Goal: Task Accomplishment & Management: Manage account settings

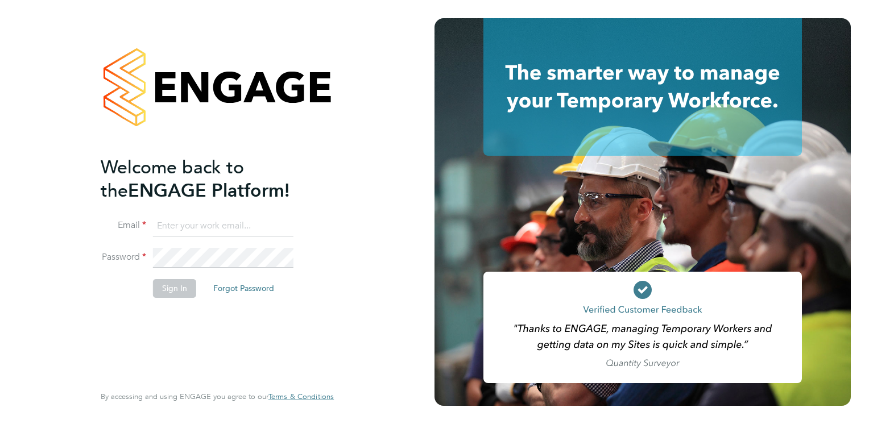
type input "[EMAIL_ADDRESS][DOMAIN_NAME]"
click at [179, 291] on button "Sign In" at bounding box center [174, 288] width 43 height 18
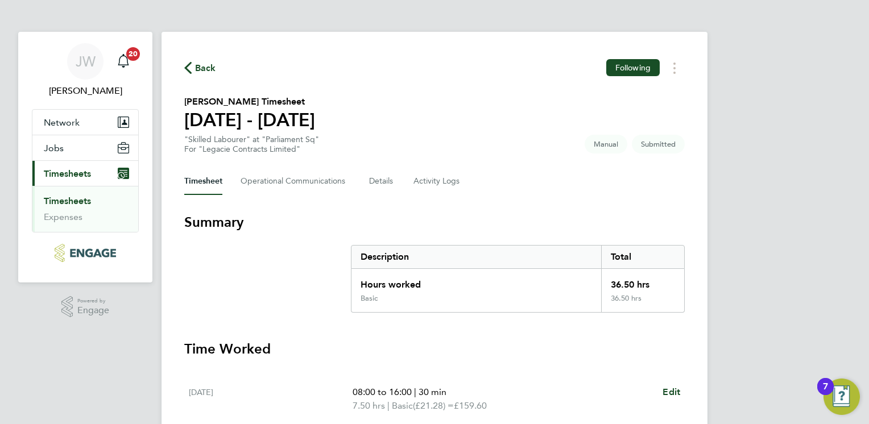
click at [563, 347] on h3 "Time Worked" at bounding box center [434, 349] width 501 height 18
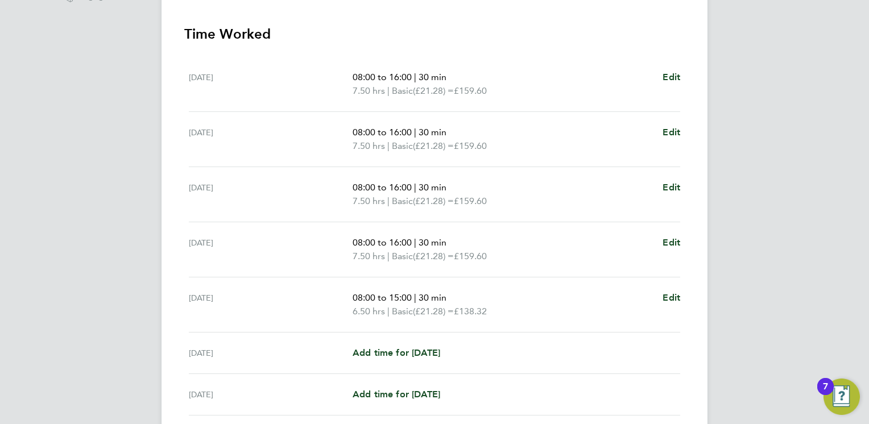
scroll to position [341, 0]
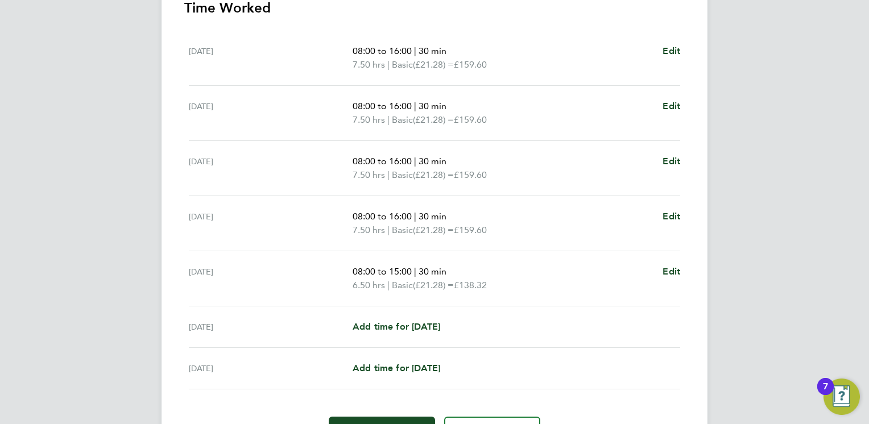
click at [617, 309] on div "Sat 27 Sep Add time for Sat 27 Sep Add time for Sat 27 Sep" at bounding box center [435, 328] width 492 height 42
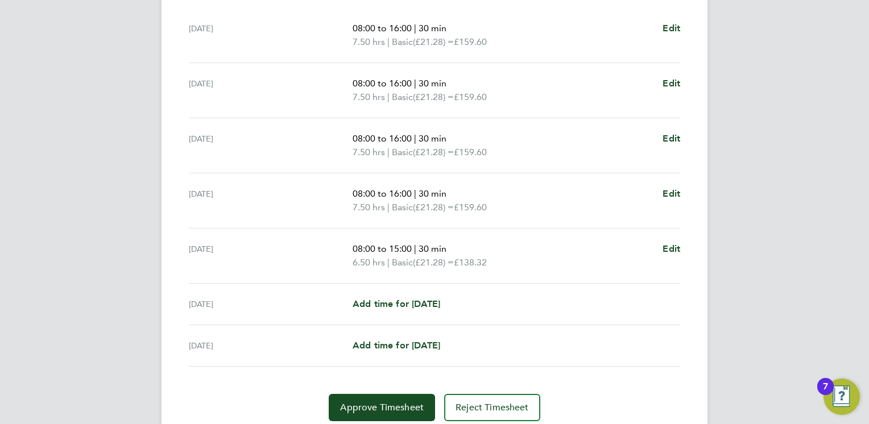
scroll to position [387, 0]
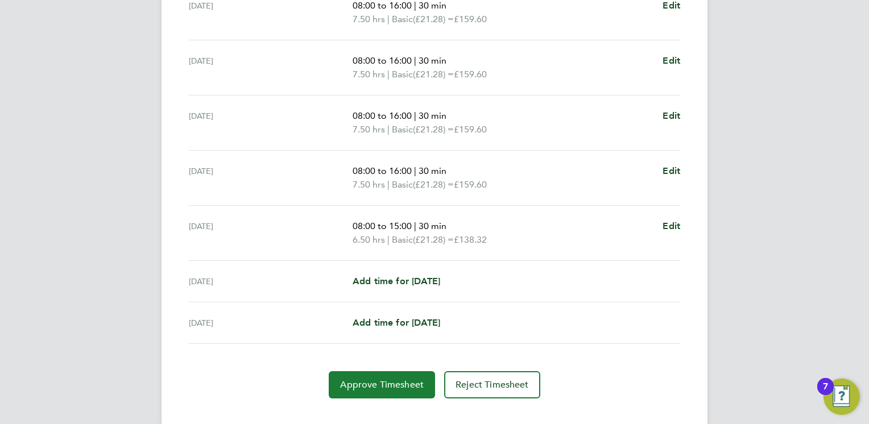
click at [386, 383] on span "Approve Timesheet" at bounding box center [382, 384] width 84 height 11
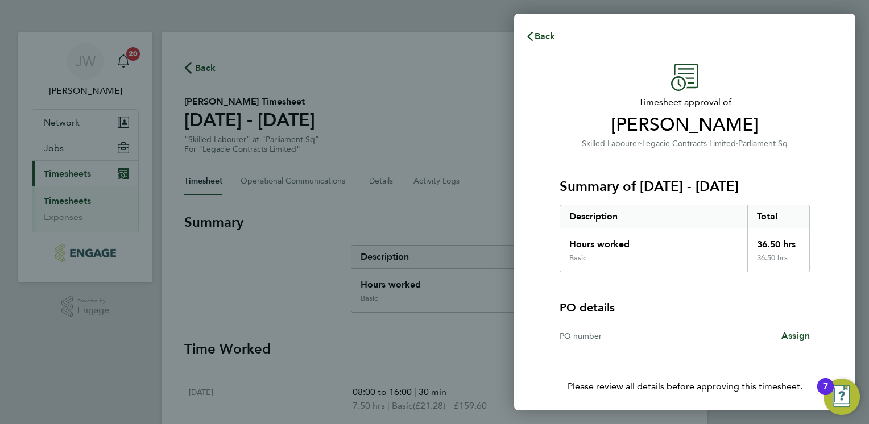
click at [692, 361] on p "Please review all details before approving this timesheet." at bounding box center [685, 373] width 278 height 41
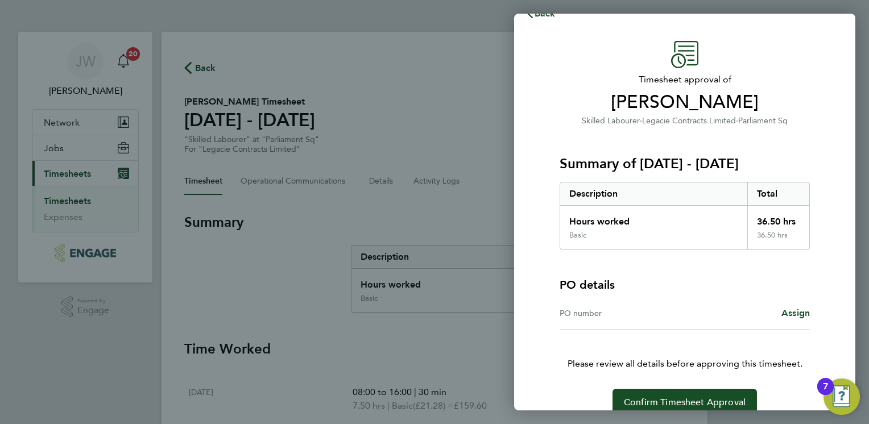
scroll to position [41, 0]
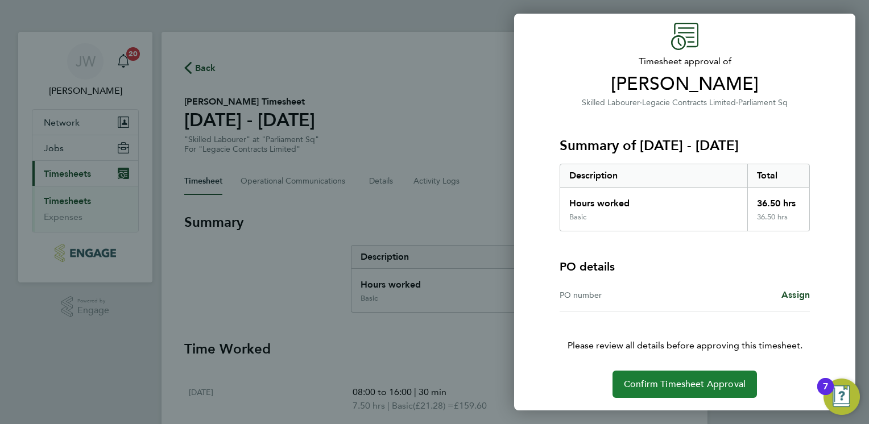
click at [674, 381] on span "Confirm Timesheet Approval" at bounding box center [685, 384] width 122 height 11
